Goal: Browse casually

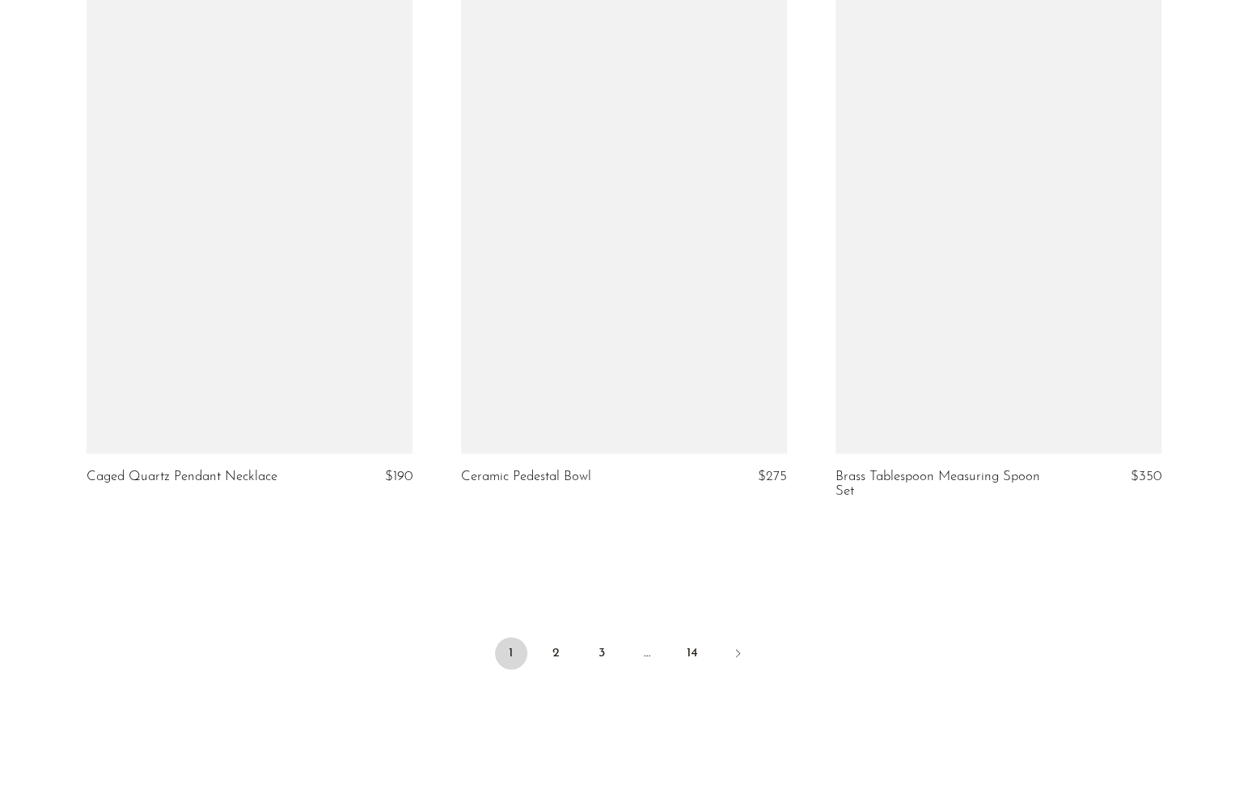
scroll to position [5979, 0]
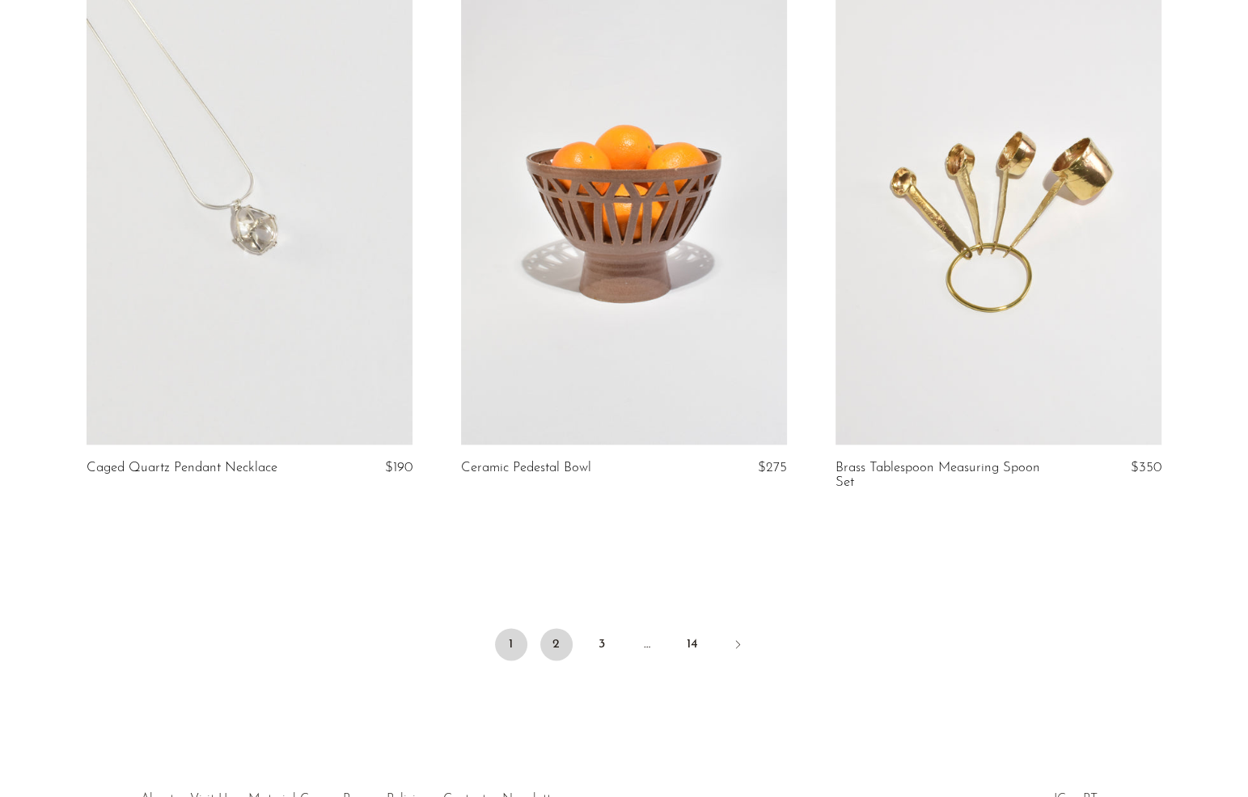
click at [548, 646] on link "2" at bounding box center [556, 644] width 32 height 32
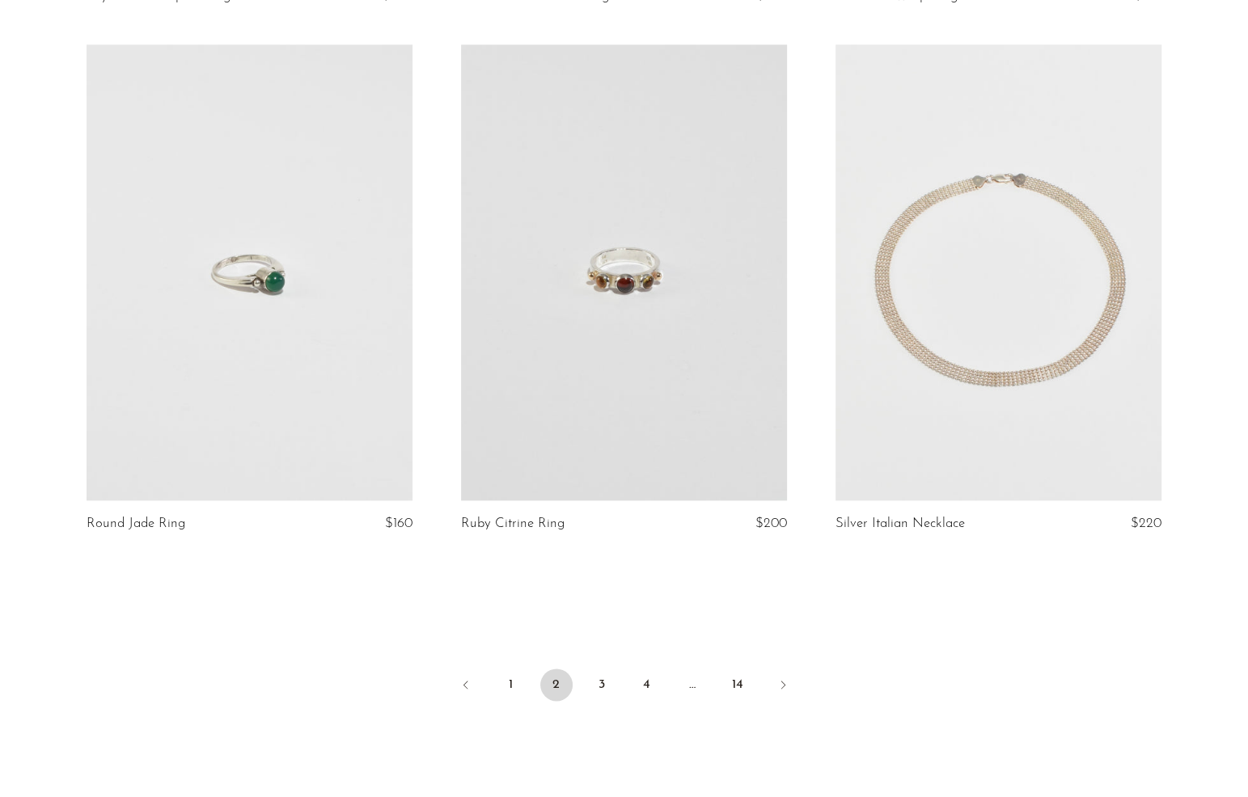
scroll to position [6020, 0]
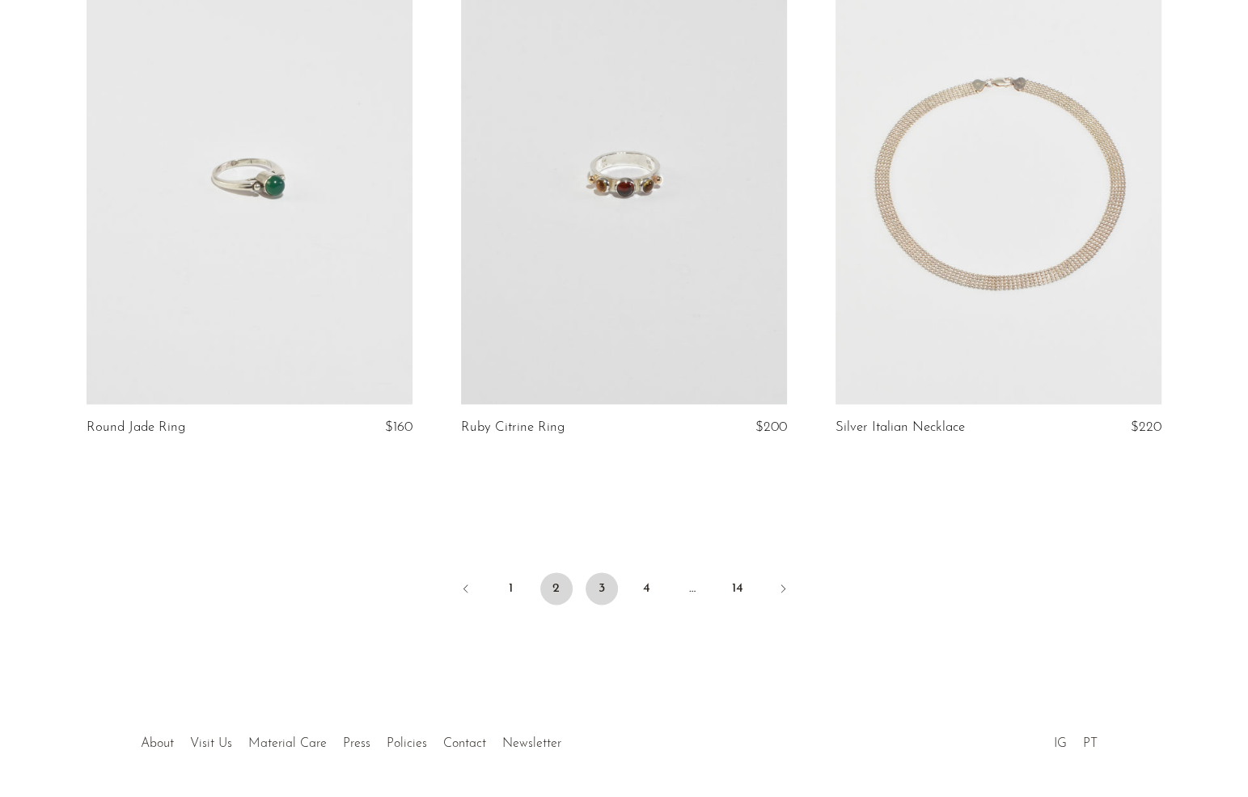
click at [599, 589] on link "3" at bounding box center [602, 589] width 32 height 32
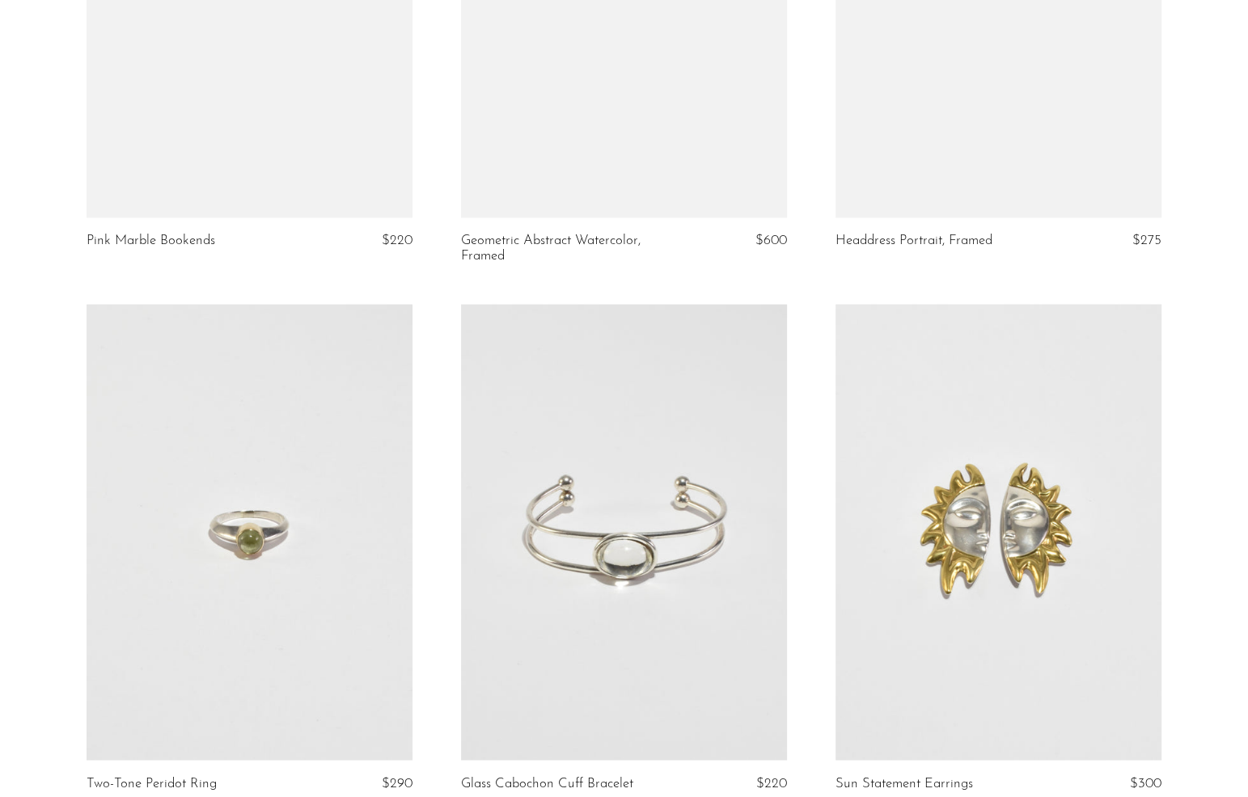
scroll to position [1977, 0]
